Goal: Transaction & Acquisition: Purchase product/service

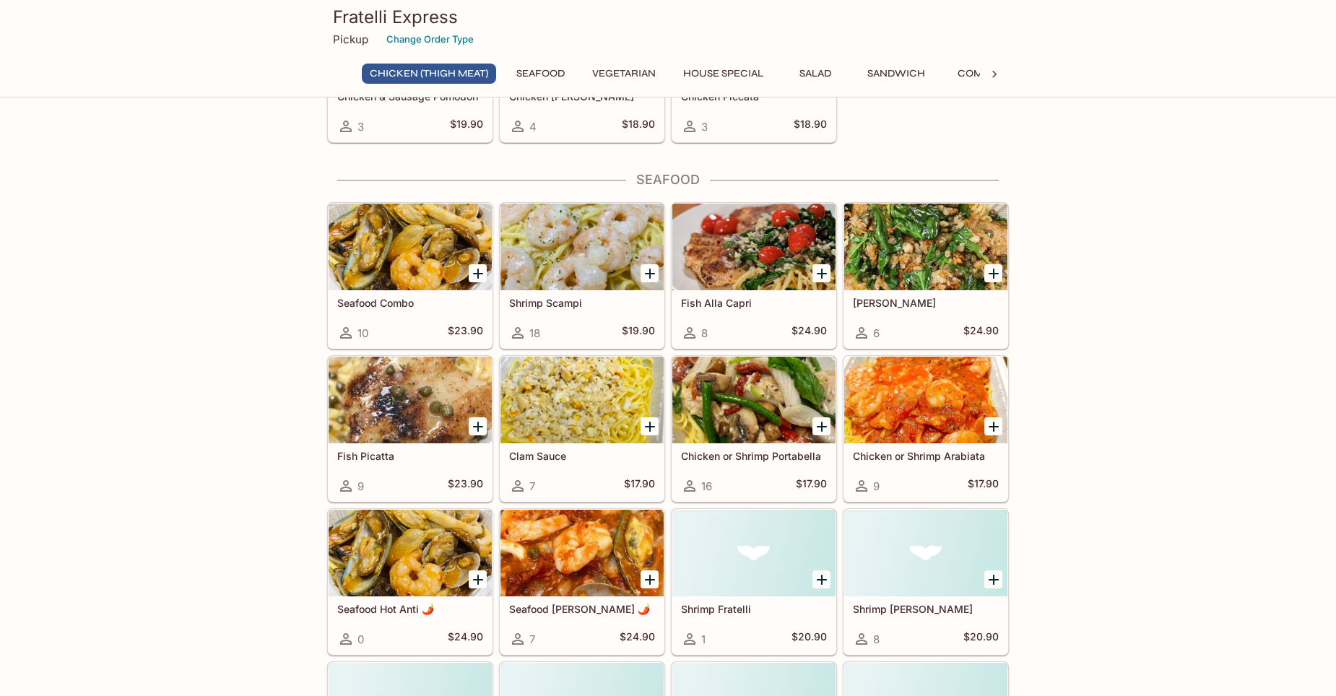
scroll to position [650, 0]
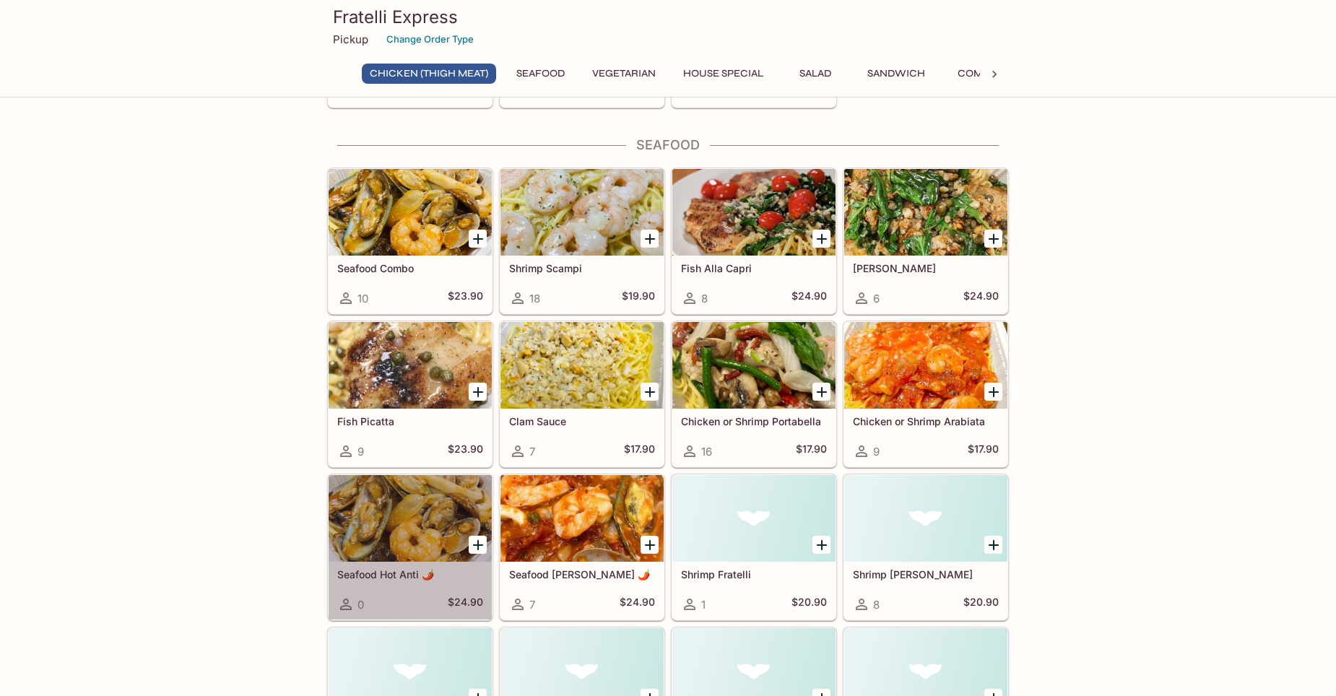
click at [374, 533] on div at bounding box center [410, 518] width 163 height 87
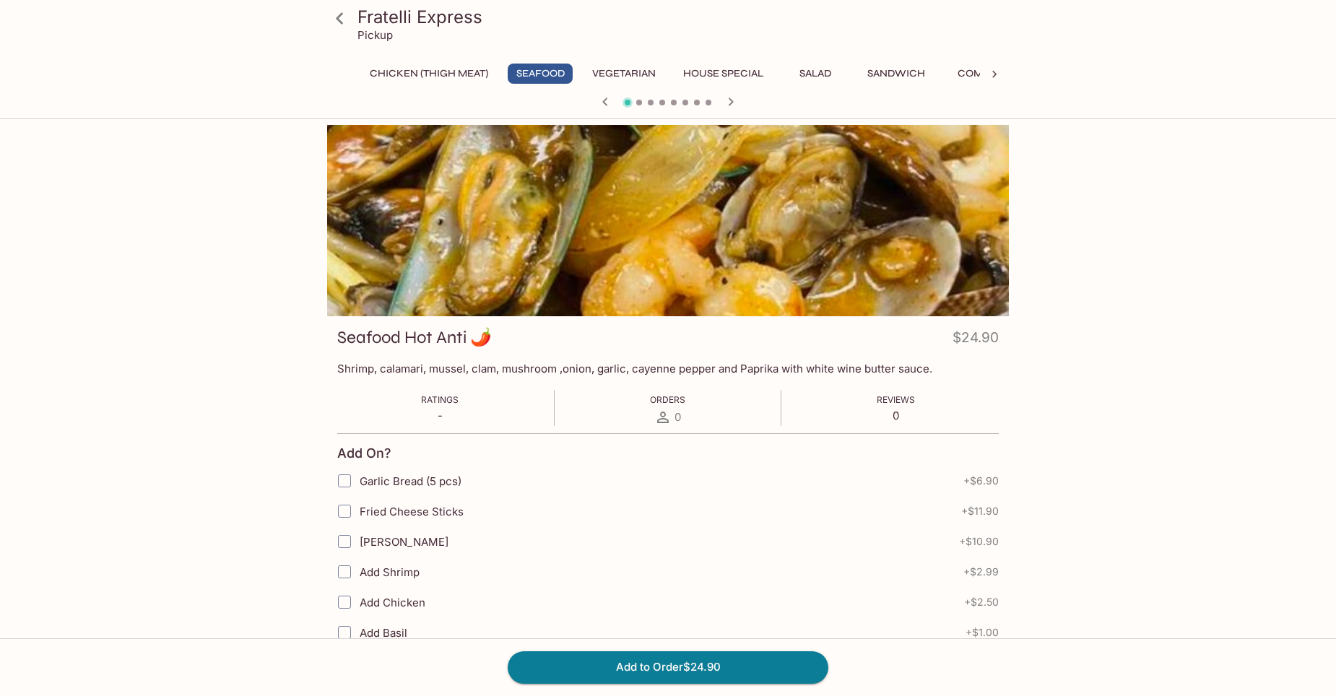
click at [1178, 326] on div "Fratelli Express Pickup Chicken (Thigh Meat) Seafood Vegetarian House Special S…" at bounding box center [668, 473] width 1336 height 696
click at [345, 19] on icon at bounding box center [339, 18] width 25 height 25
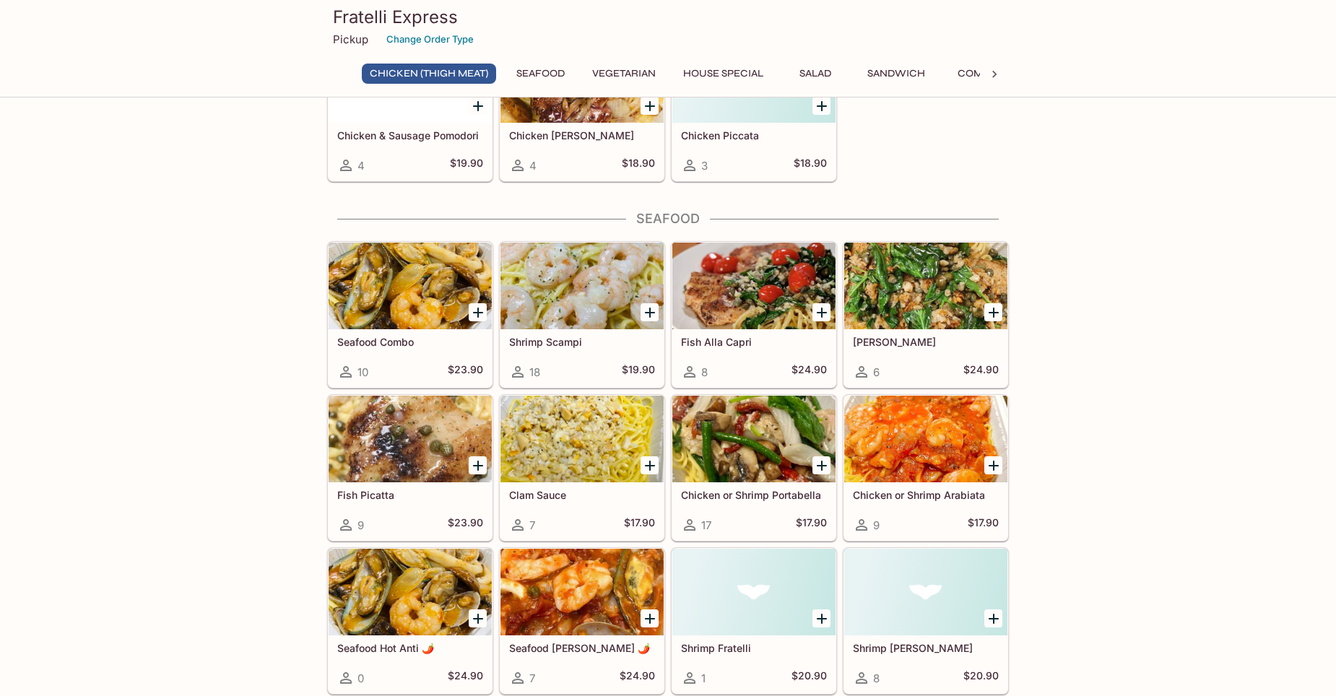
scroll to position [578, 0]
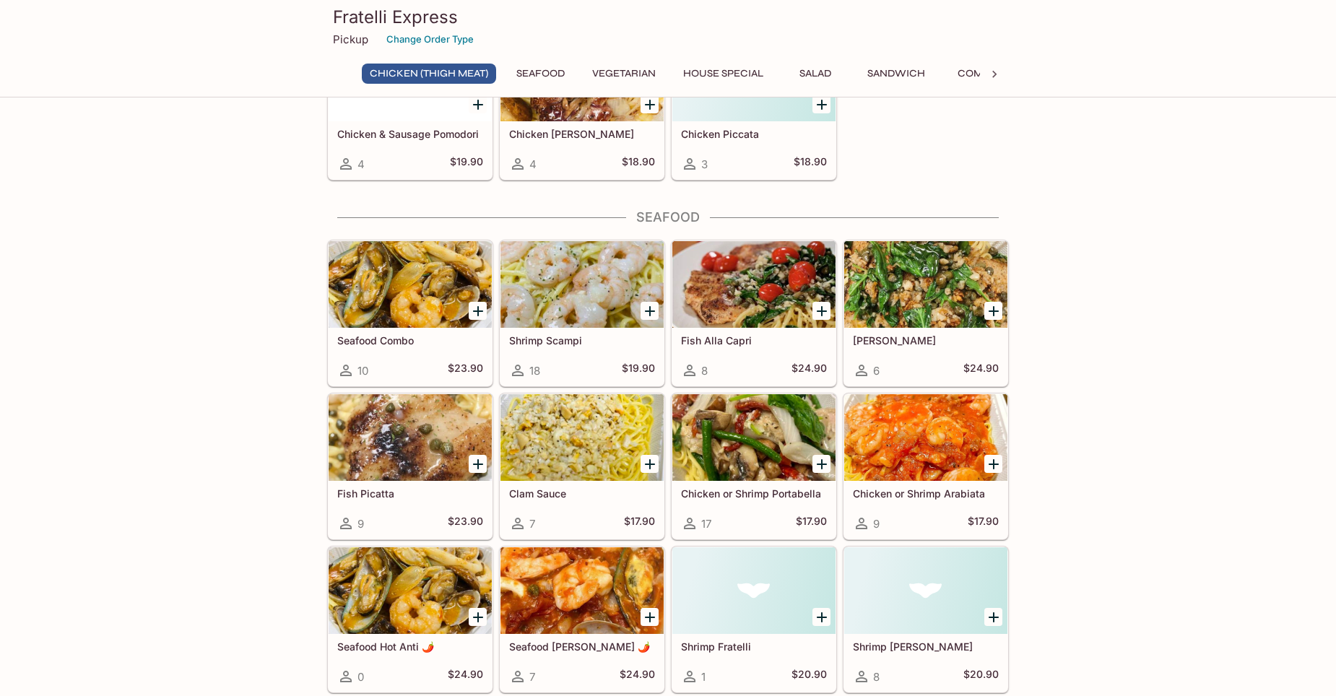
click at [590, 588] on div at bounding box center [581, 590] width 163 height 87
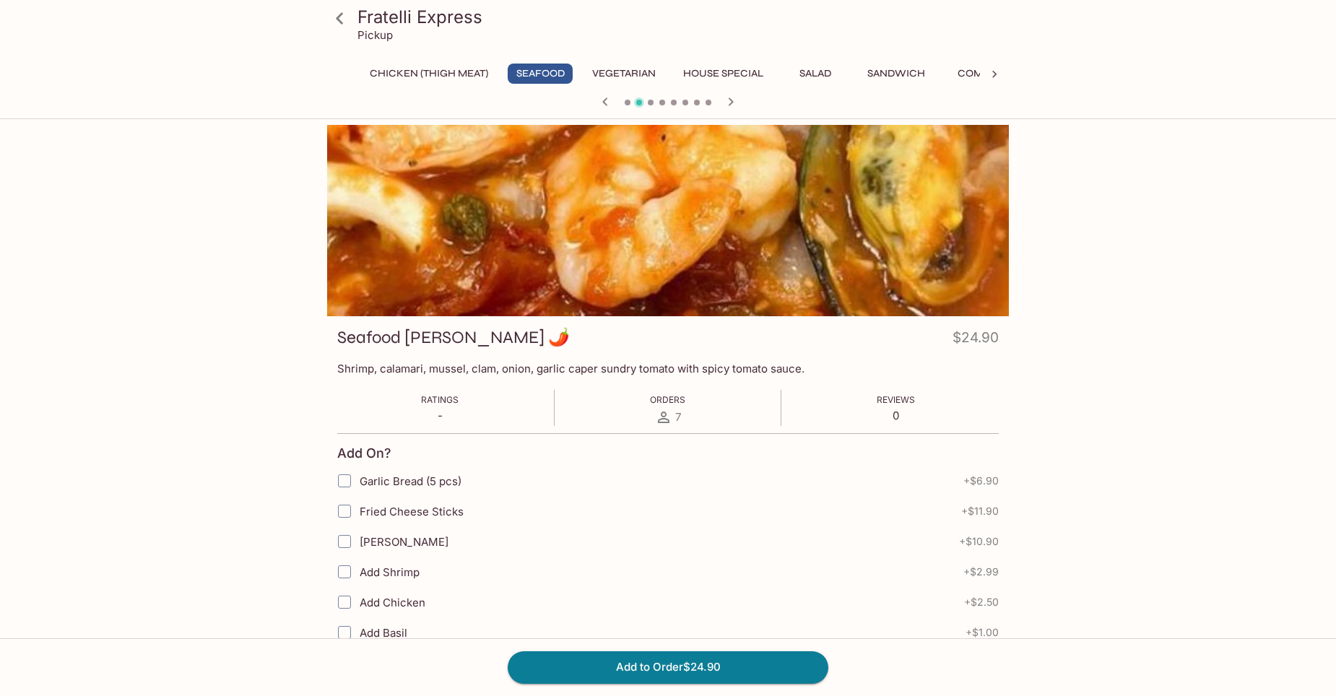
click at [345, 15] on icon at bounding box center [339, 18] width 25 height 25
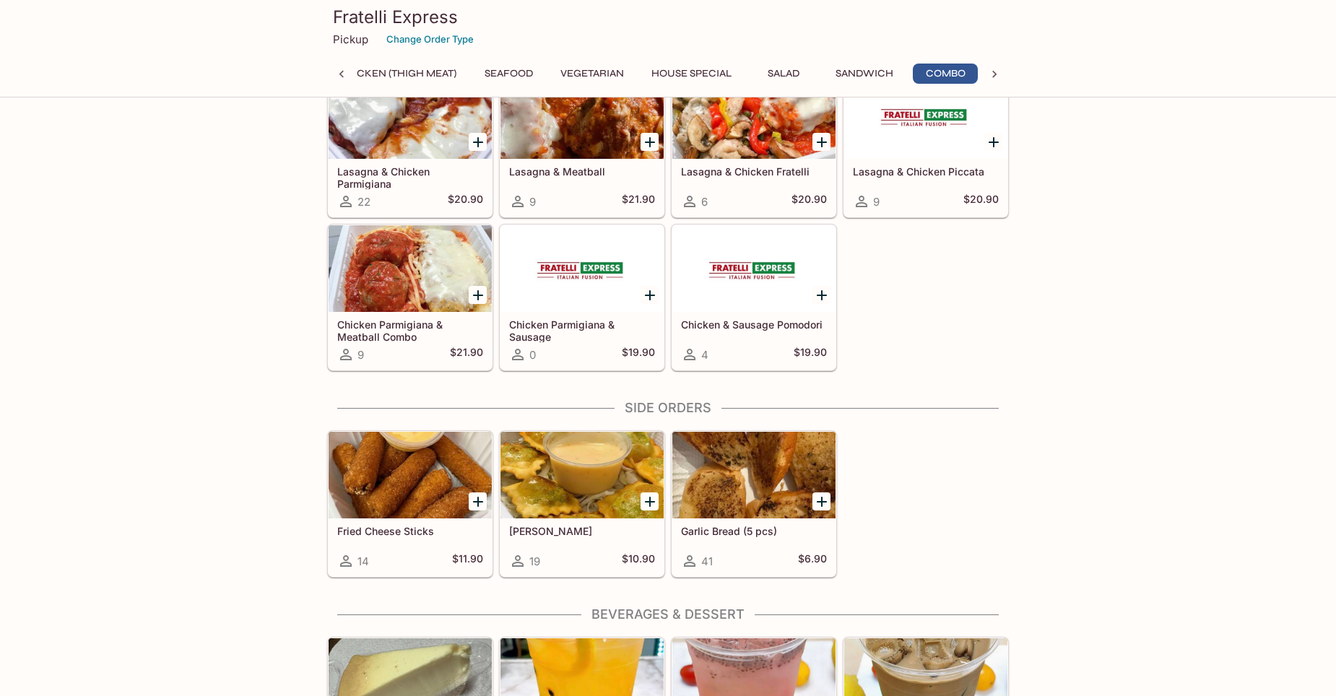
scroll to position [2672, 0]
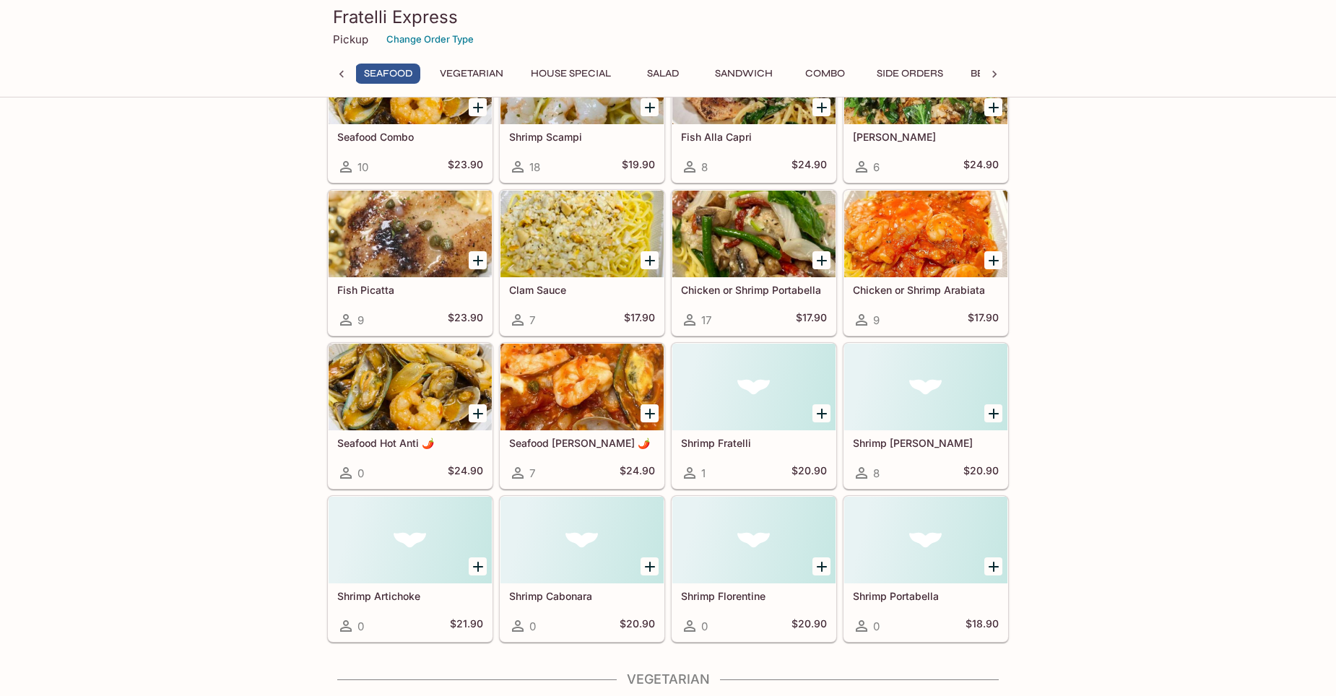
scroll to position [0, 0]
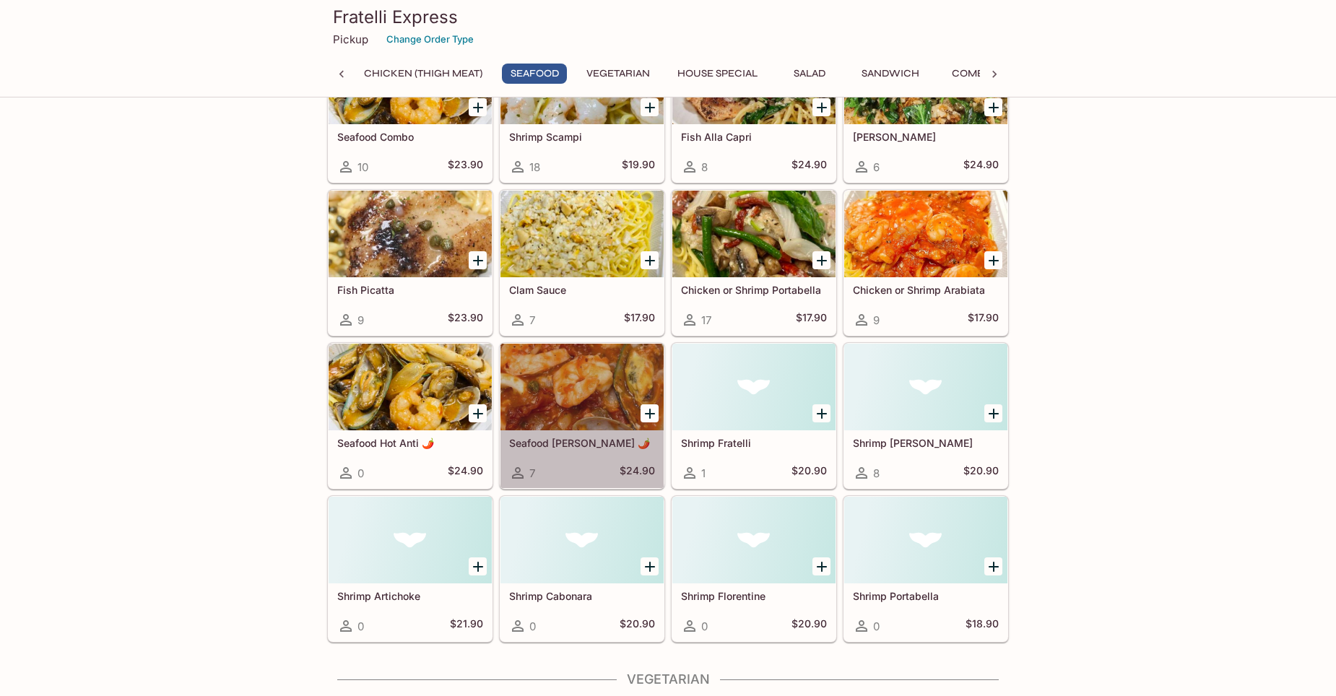
click at [568, 420] on div at bounding box center [581, 387] width 163 height 87
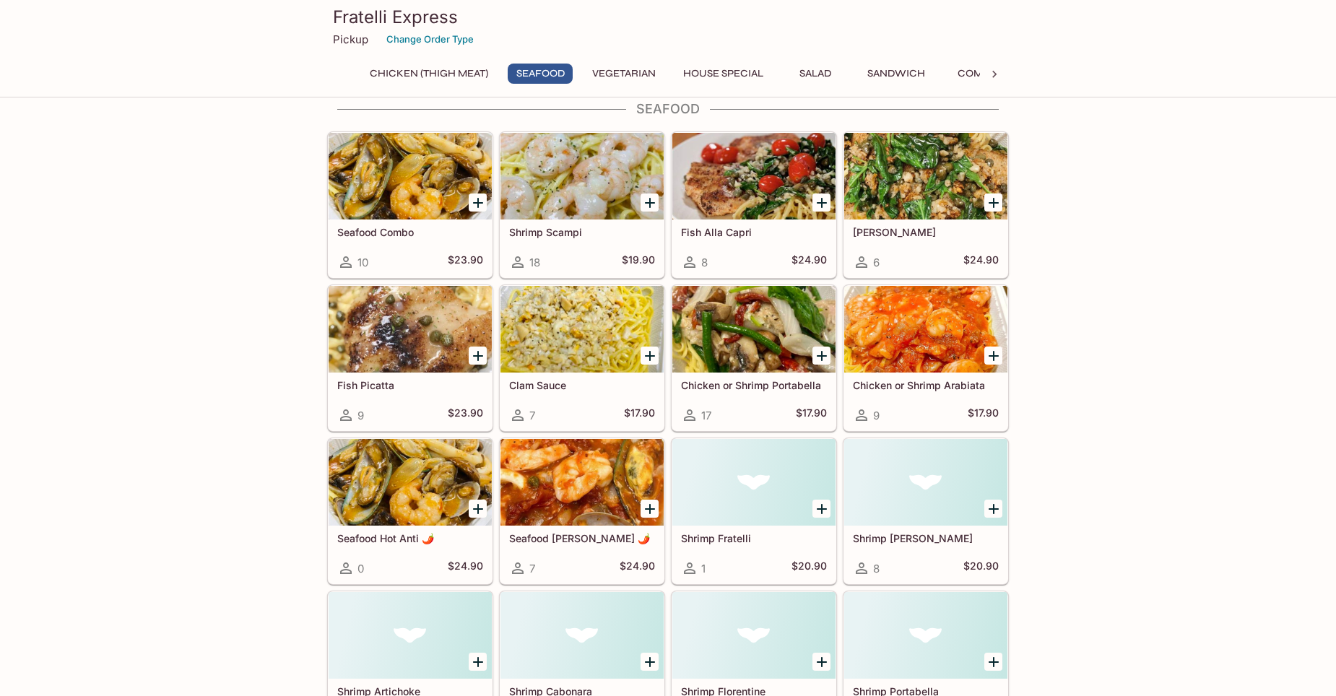
scroll to position [712, 0]
